Goal: Check status: Check status

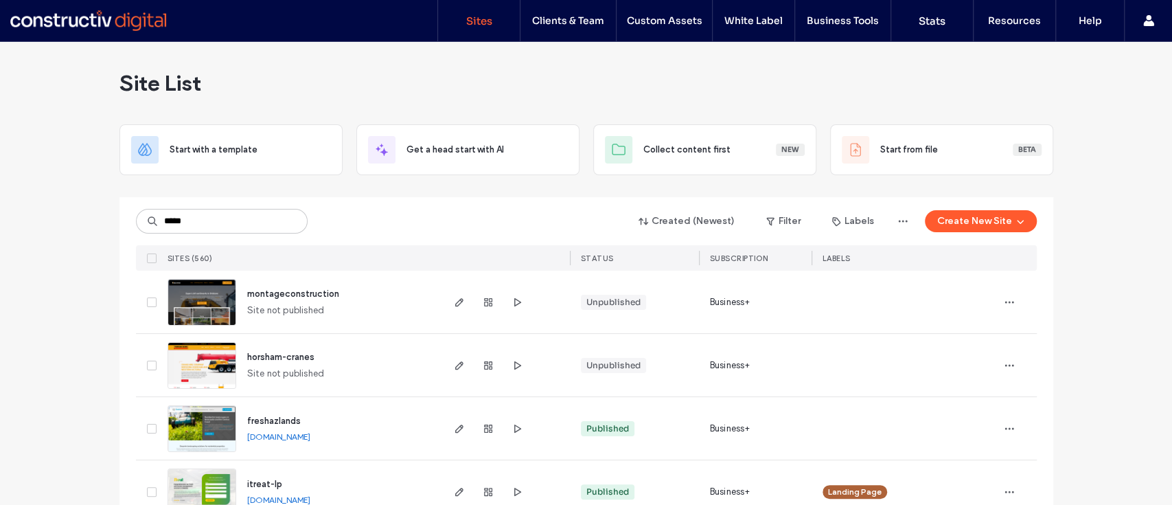
type input "******"
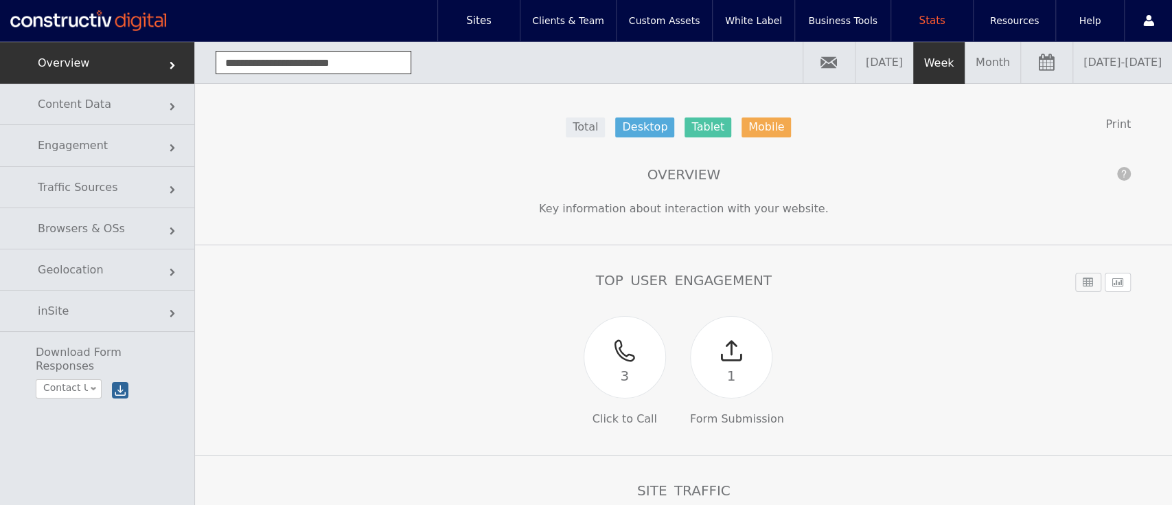
click at [1073, 66] on link "09/11/2025 - 09/18/2025" at bounding box center [1122, 62] width 99 height 41
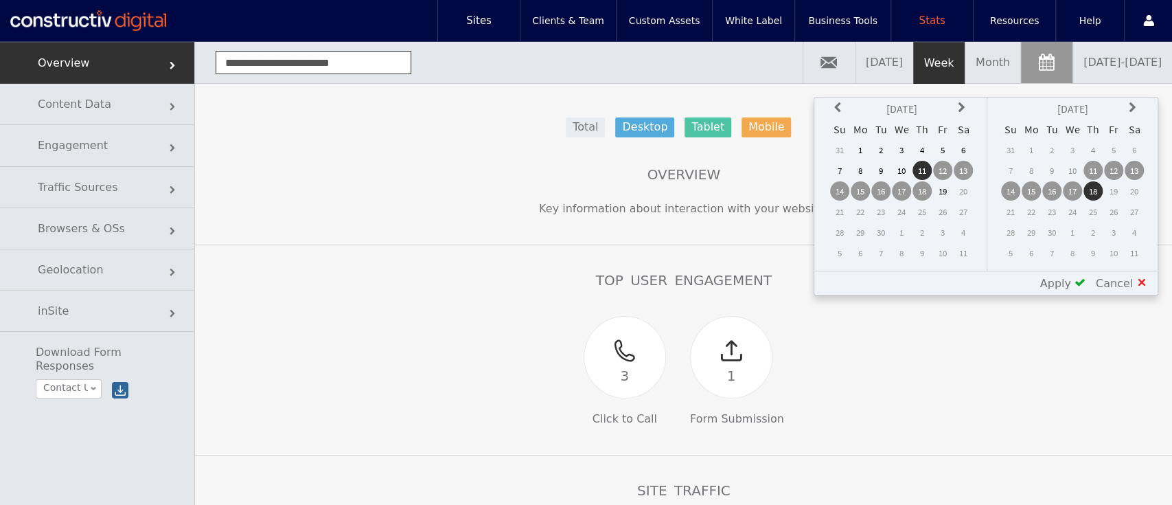
click at [836, 107] on icon at bounding box center [839, 107] width 11 height 11
click at [939, 150] on td "1" at bounding box center [942, 149] width 19 height 19
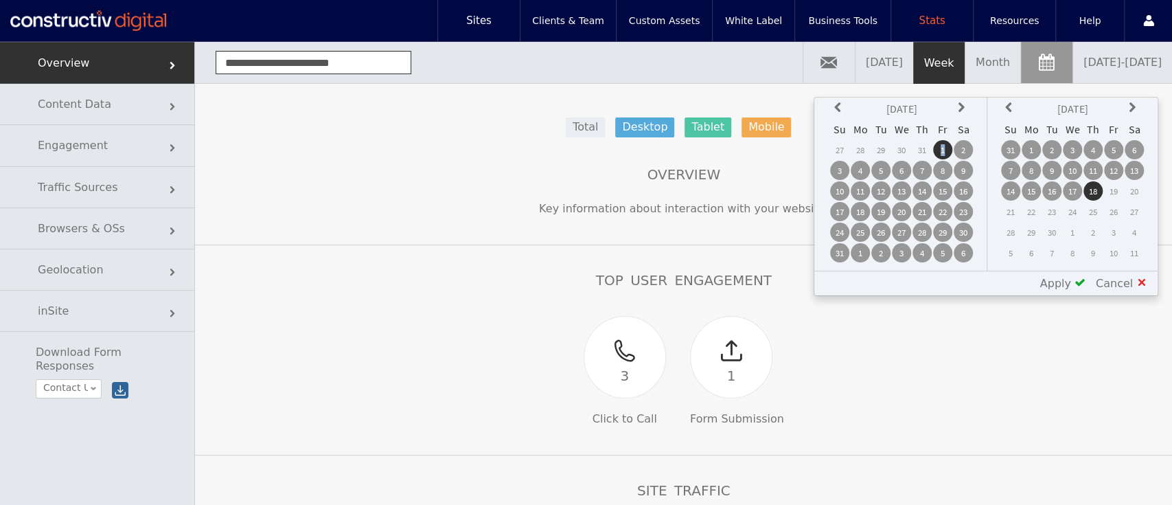
click at [939, 150] on td "1" at bounding box center [942, 149] width 19 height 19
click at [1018, 151] on td "31" at bounding box center [1010, 149] width 19 height 19
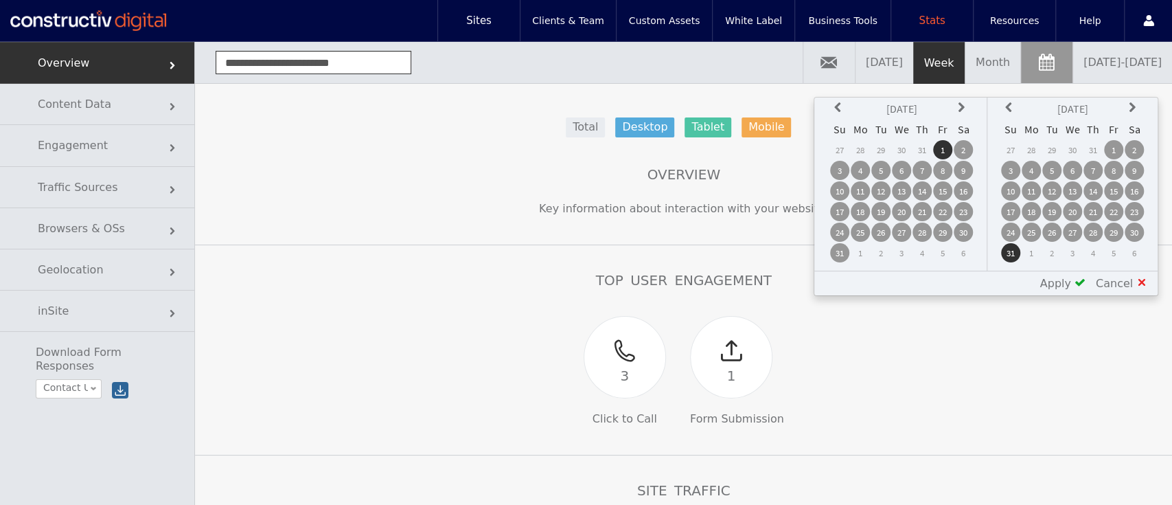
click at [1079, 284] on span at bounding box center [1080, 282] width 11 height 11
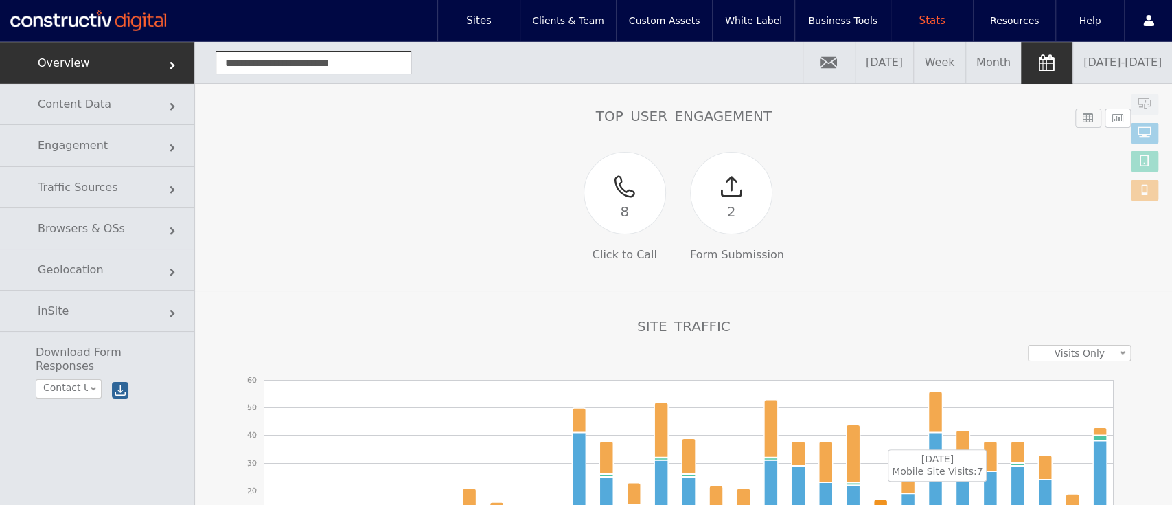
scroll to position [161, 0]
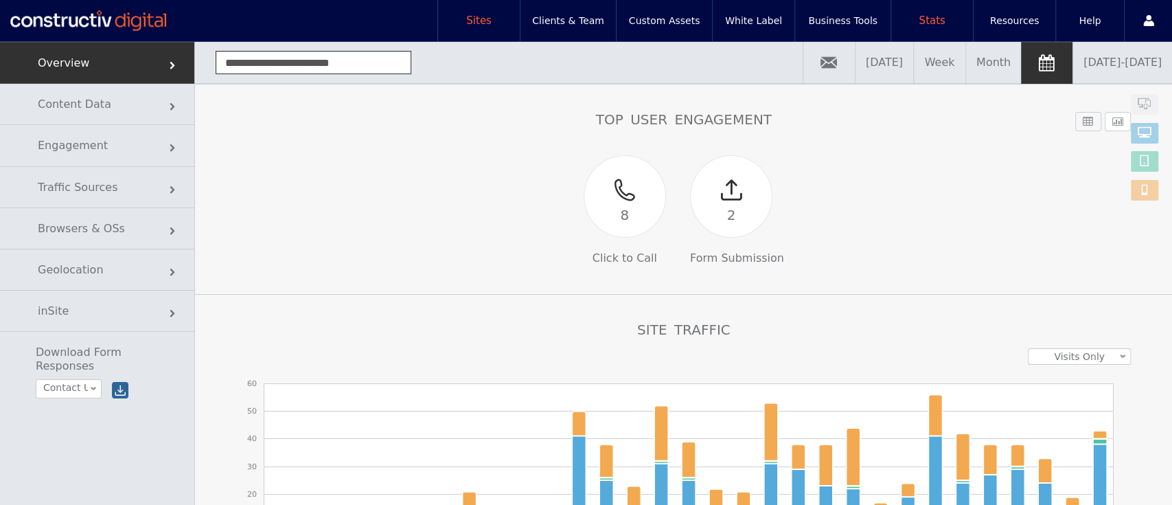
click at [480, 28] on link "Sites" at bounding box center [479, 20] width 82 height 41
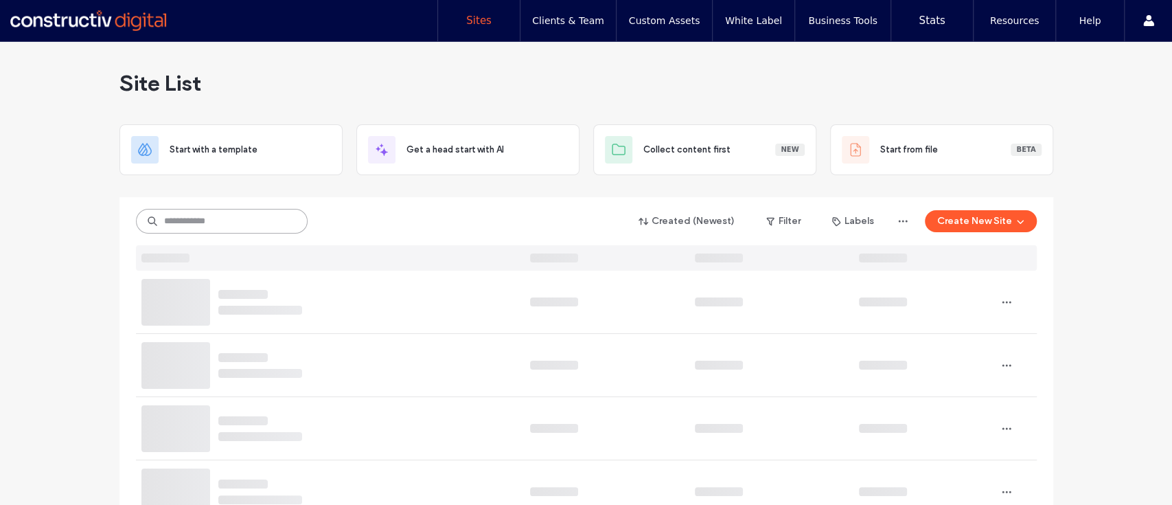
click at [230, 214] on input at bounding box center [222, 221] width 172 height 25
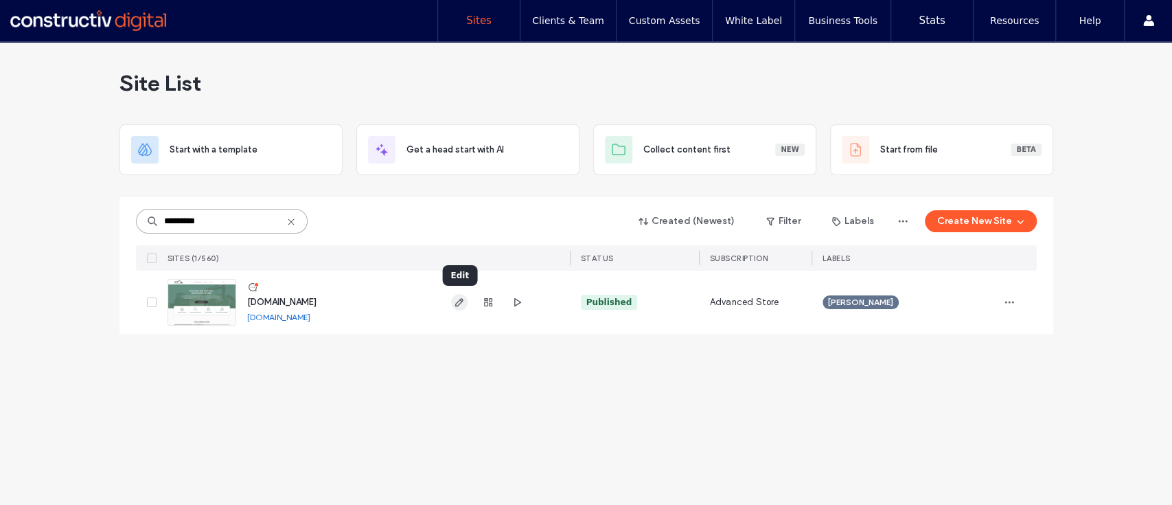
type input "*********"
click at [451, 299] on span "button" at bounding box center [459, 302] width 16 height 16
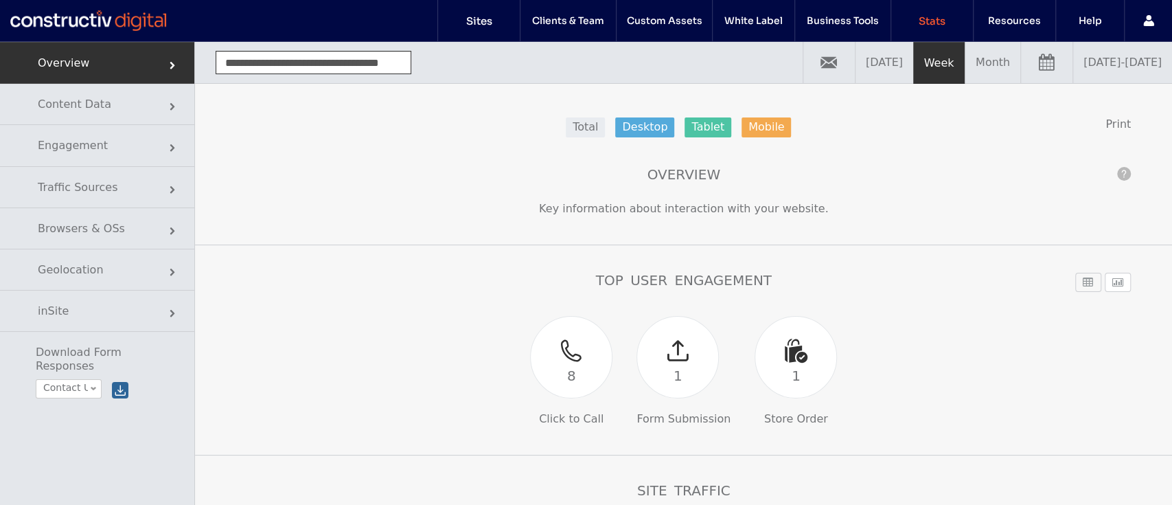
click at [1073, 74] on link "[DATE] - [DATE]" at bounding box center [1122, 62] width 99 height 41
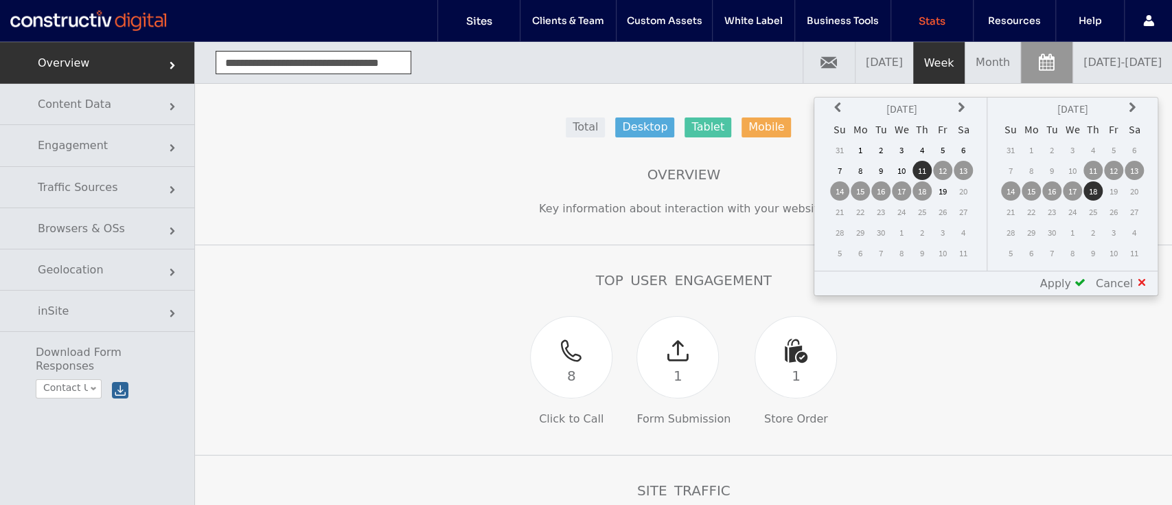
click at [845, 108] on icon at bounding box center [839, 107] width 11 height 11
click at [946, 146] on td "1" at bounding box center [942, 149] width 19 height 19
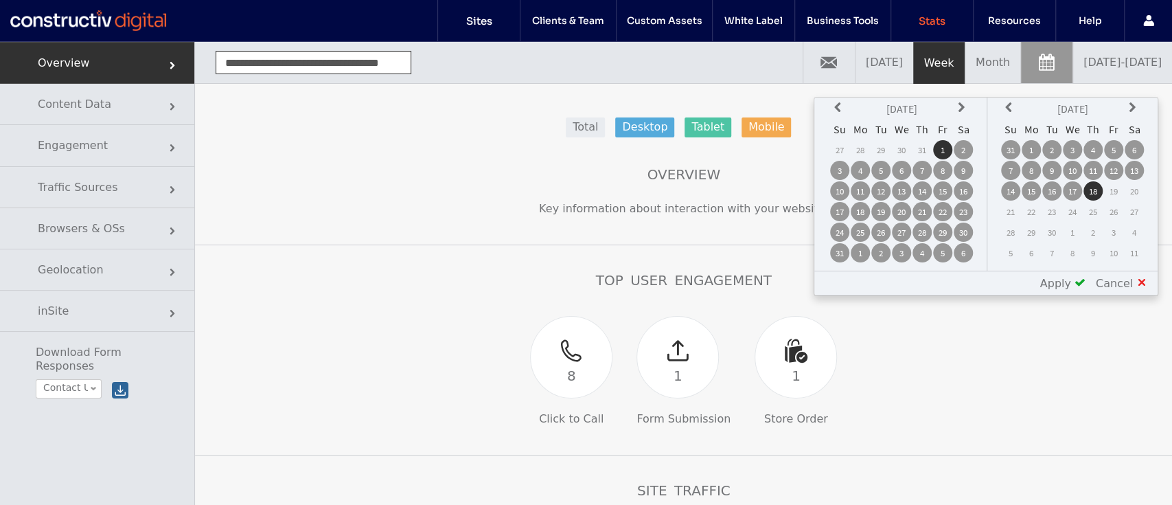
click at [1016, 151] on td "31" at bounding box center [1010, 149] width 19 height 19
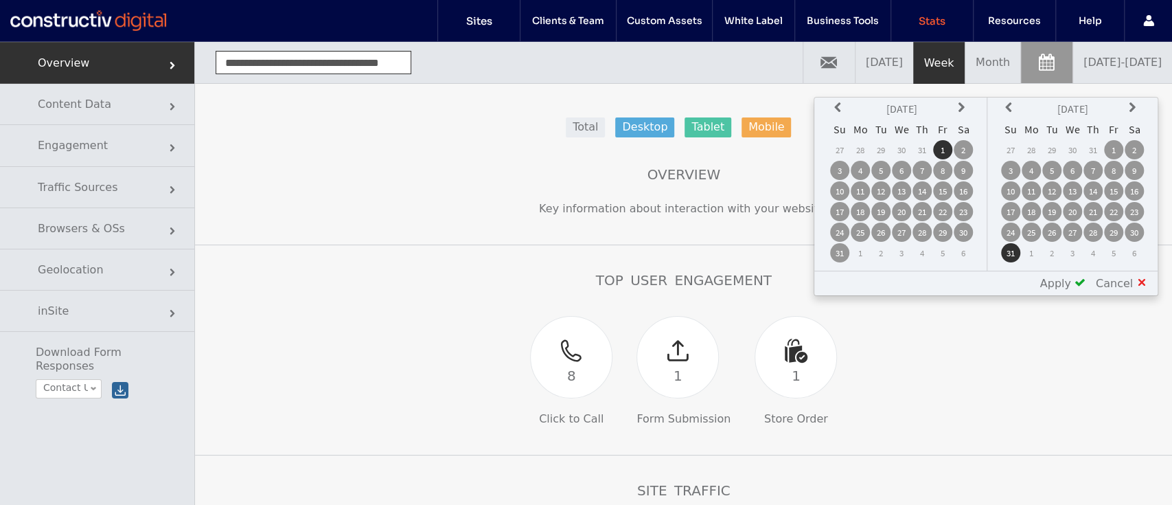
click at [1082, 279] on span at bounding box center [1080, 282] width 11 height 11
